Goal: Communication & Community: Share content

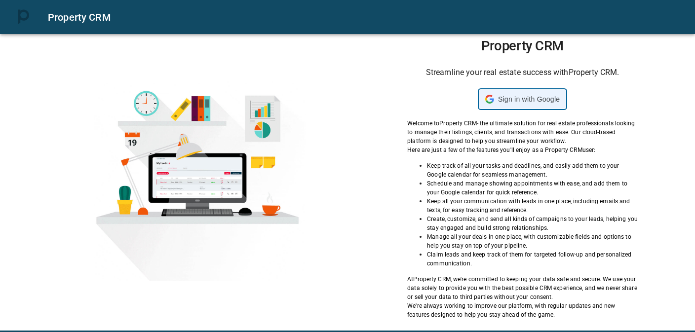
click at [512, 102] on span "Sign in with Google" at bounding box center [529, 99] width 62 height 8
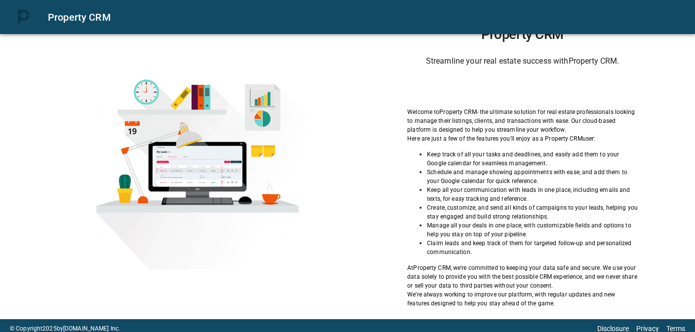
scroll to position [17, 0]
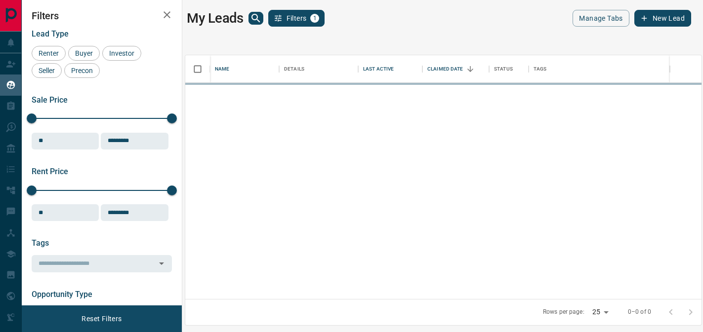
scroll to position [236, 508]
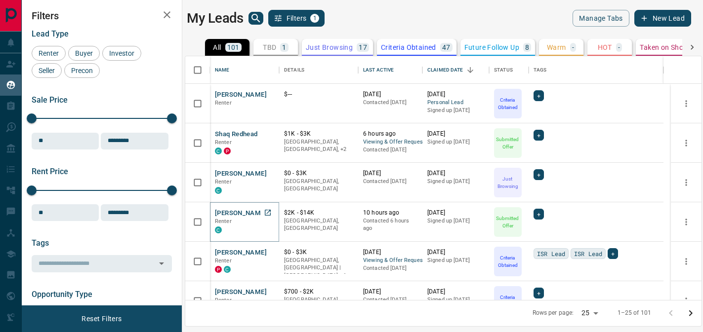
click at [249, 215] on button "[PERSON_NAME]" at bounding box center [241, 213] width 52 height 9
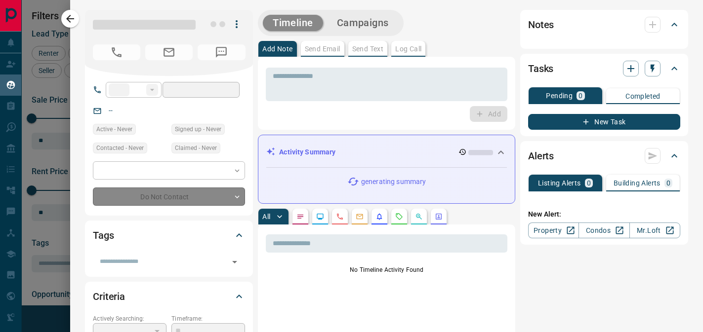
type input "**"
type input "**********"
type input "*"
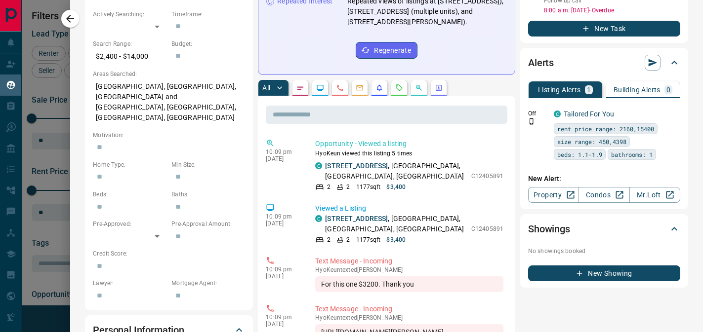
scroll to position [0, 0]
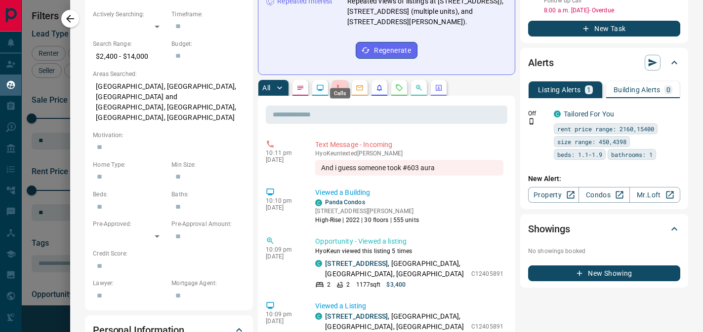
click at [340, 81] on div "Calls" at bounding box center [340, 90] width 22 height 18
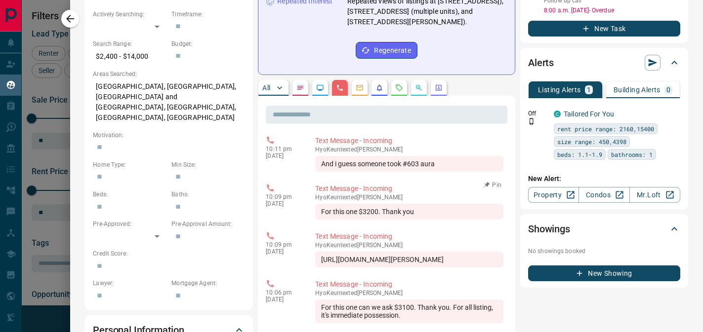
scroll to position [20, 0]
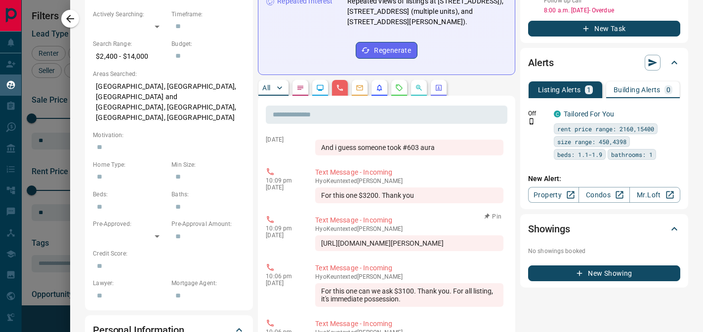
drag, startPoint x: 403, startPoint y: 239, endPoint x: 319, endPoint y: 235, distance: 84.0
click at [319, 235] on div "[URL][DOMAIN_NAME][PERSON_NAME]" at bounding box center [409, 243] width 188 height 16
copy div "[URL][DOMAIN_NAME][PERSON_NAME]"
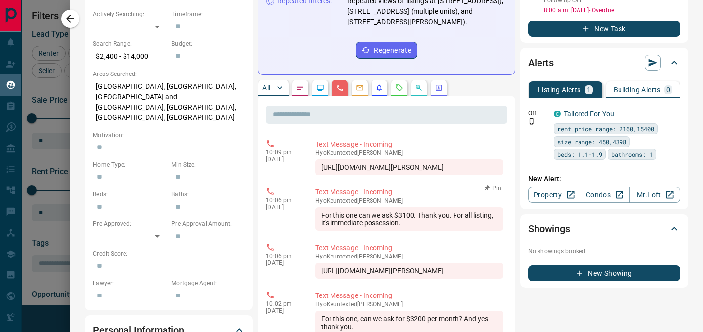
scroll to position [110, 0]
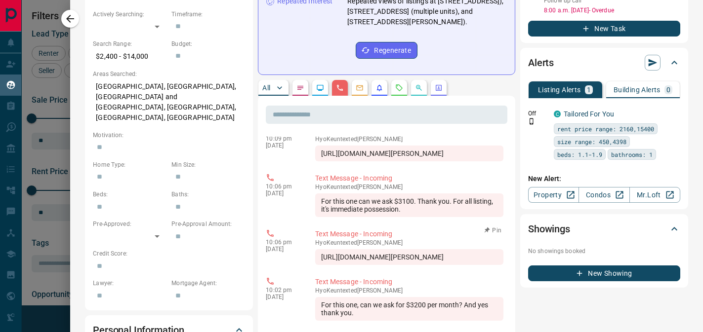
drag, startPoint x: 398, startPoint y: 262, endPoint x: 320, endPoint y: 255, distance: 78.3
click at [320, 255] on div "[URL][DOMAIN_NAME][PERSON_NAME]" at bounding box center [409, 257] width 188 height 16
copy div "[URL][DOMAIN_NAME][PERSON_NAME]"
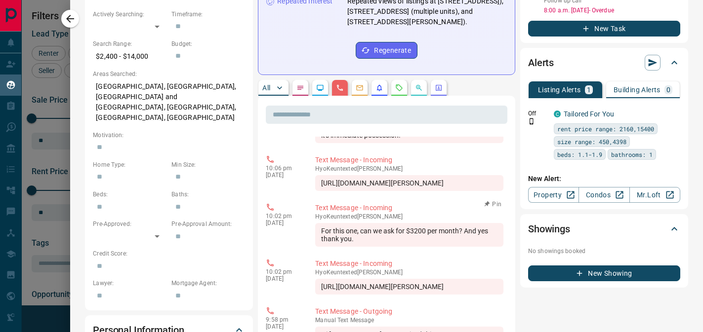
scroll to position [257, 0]
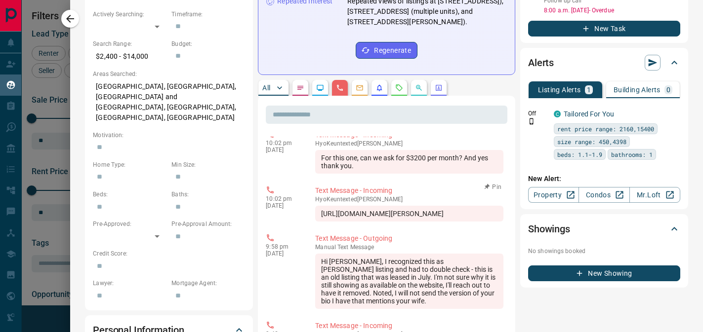
drag, startPoint x: 401, startPoint y: 226, endPoint x: 320, endPoint y: 216, distance: 81.5
click at [320, 216] on div "[URL][DOMAIN_NAME][PERSON_NAME]" at bounding box center [409, 214] width 188 height 16
copy div "[URL][DOMAIN_NAME][PERSON_NAME]"
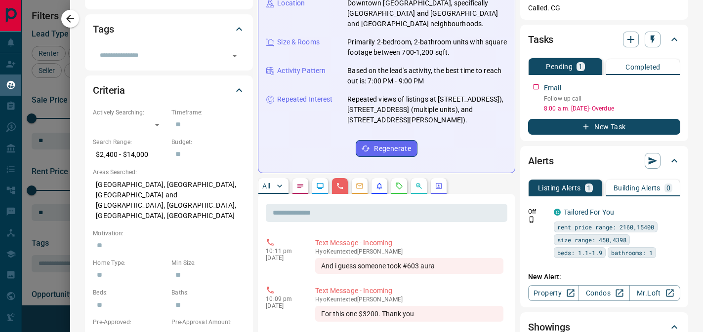
scroll to position [0, 0]
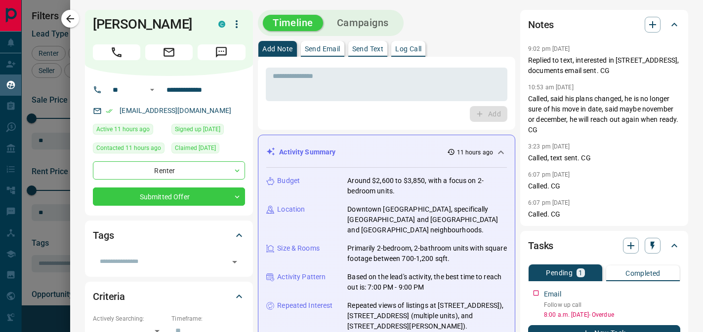
click at [367, 51] on p "Send Text" at bounding box center [368, 48] width 32 height 7
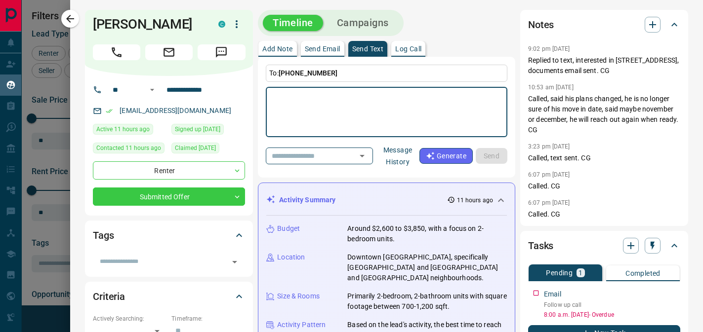
click at [298, 93] on textarea at bounding box center [387, 112] width 228 height 42
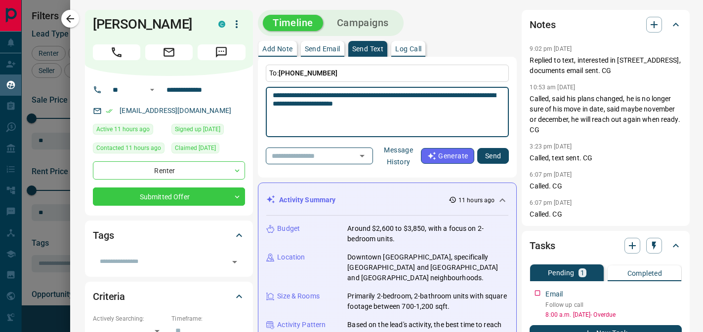
type textarea "**********"
click at [490, 157] on button "Send" at bounding box center [493, 156] width 32 height 16
